Goal: Transaction & Acquisition: Purchase product/service

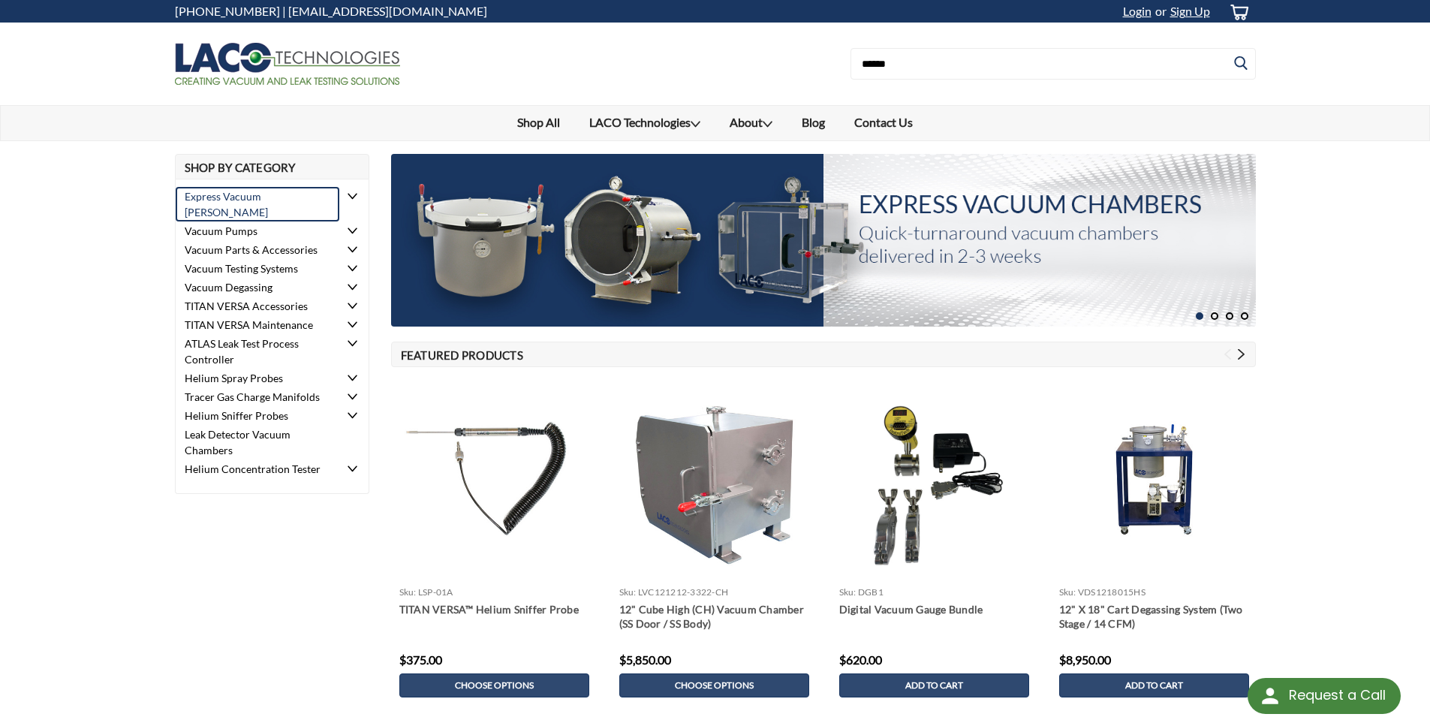
click at [258, 197] on link "Express Vacuum [PERSON_NAME]" at bounding box center [258, 204] width 164 height 35
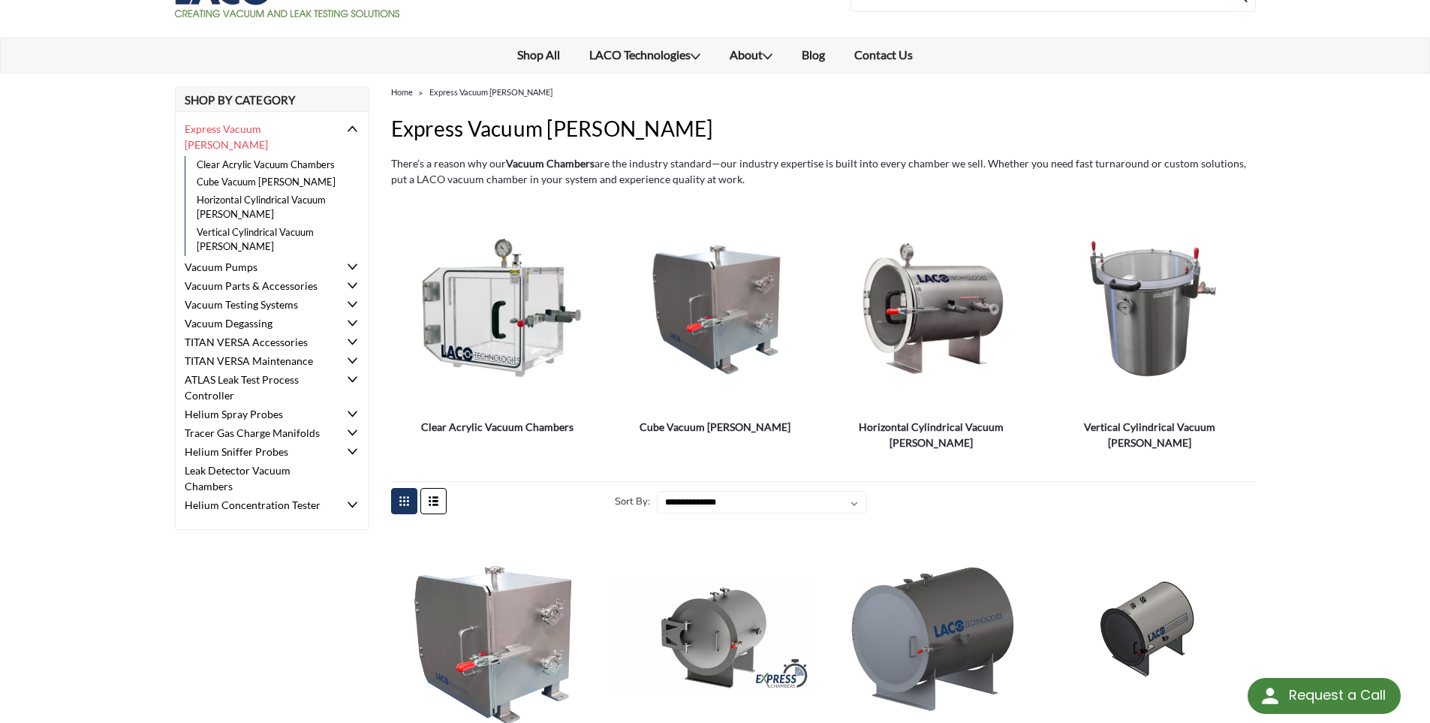
scroll to position [150, 0]
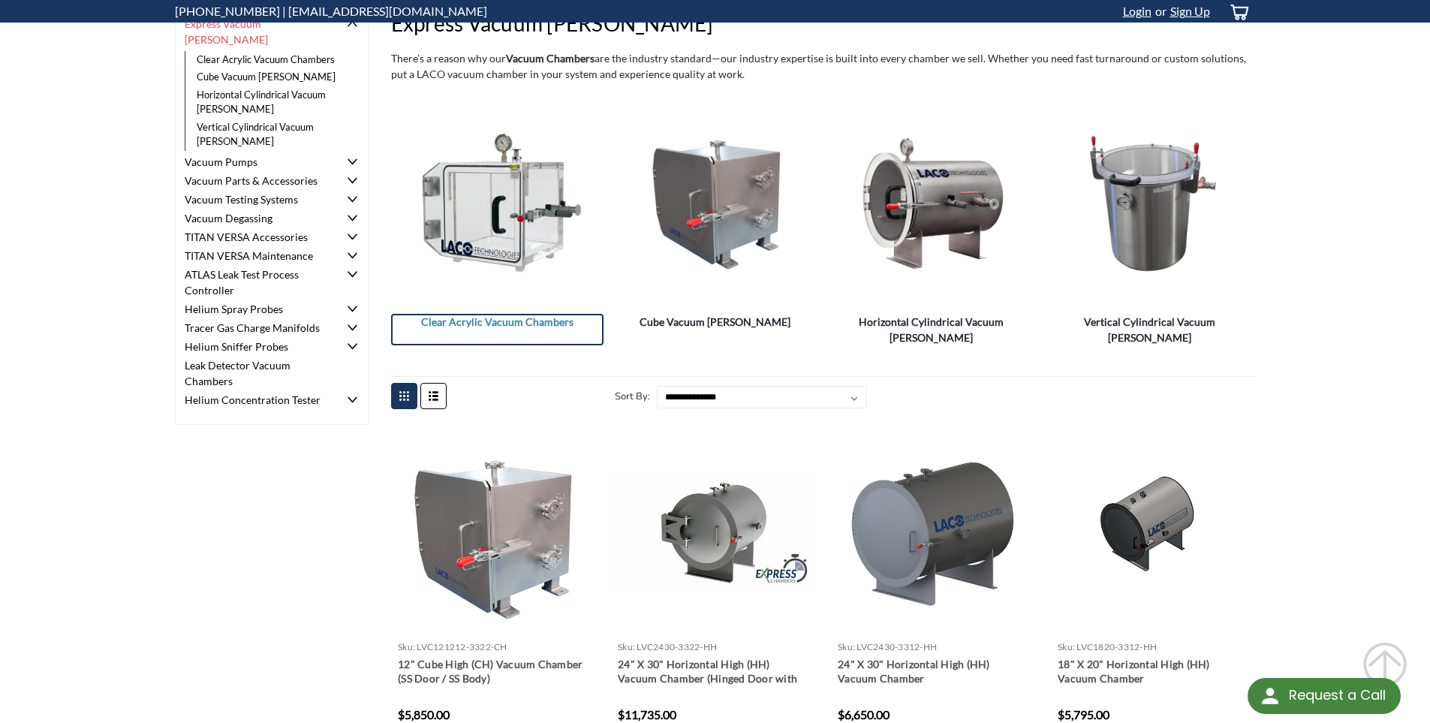
click at [497, 317] on span "Clear Acrylic Vacuum Chambers" at bounding box center [497, 322] width 213 height 16
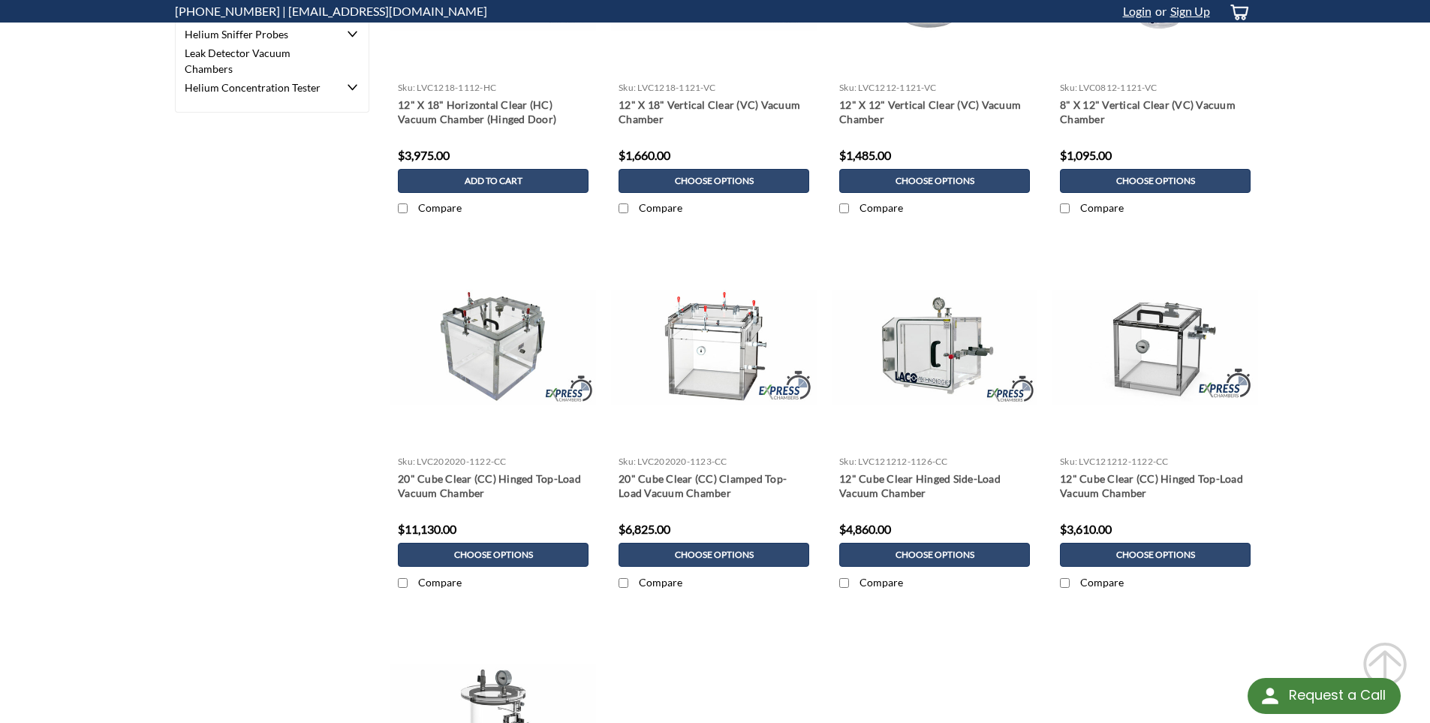
scroll to position [526, 0]
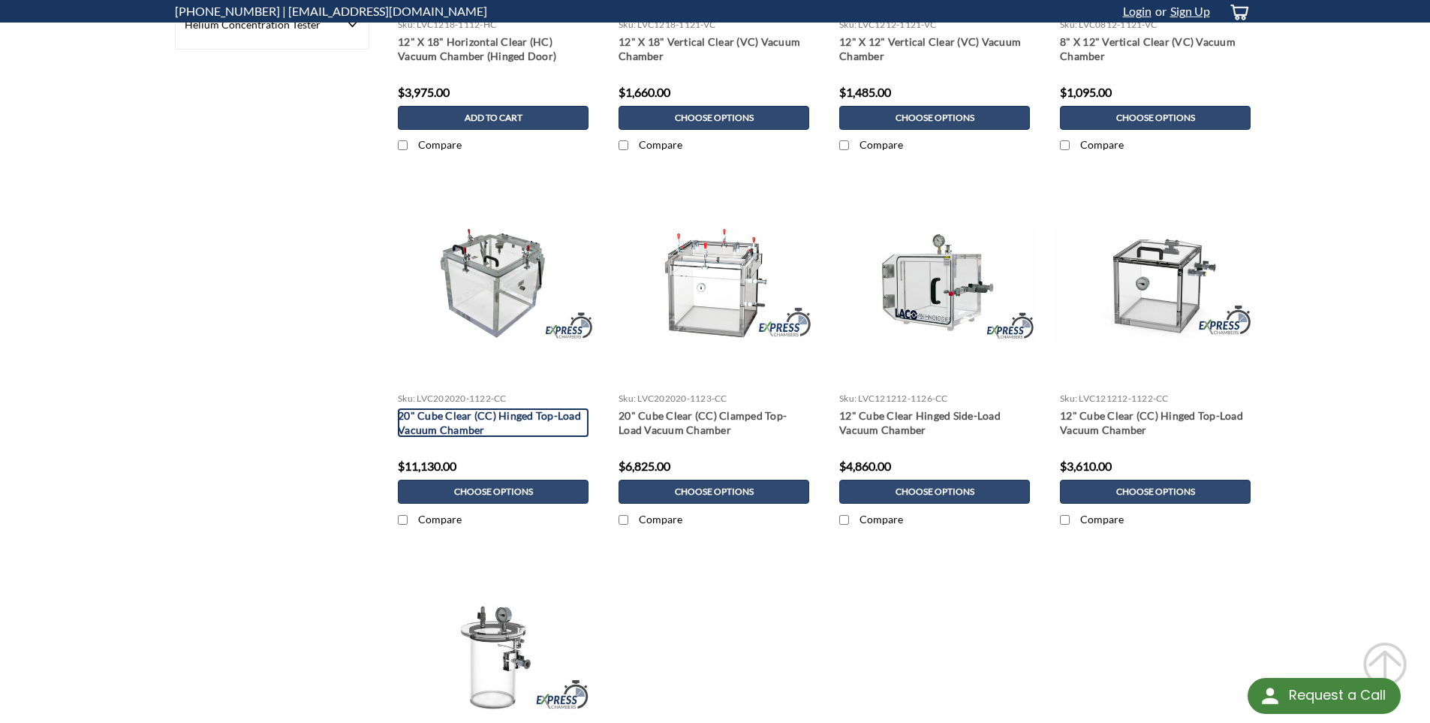
click at [422, 415] on link "20" Cube Clear (CC) Hinged Top-Load Vacuum Chamber" at bounding box center [493, 422] width 191 height 29
